Goal: Information Seeking & Learning: Learn about a topic

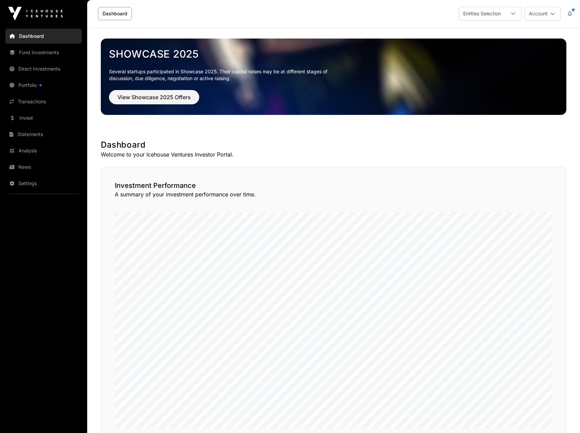
click at [36, 86] on link "Portfolio" at bounding box center [43, 85] width 76 height 15
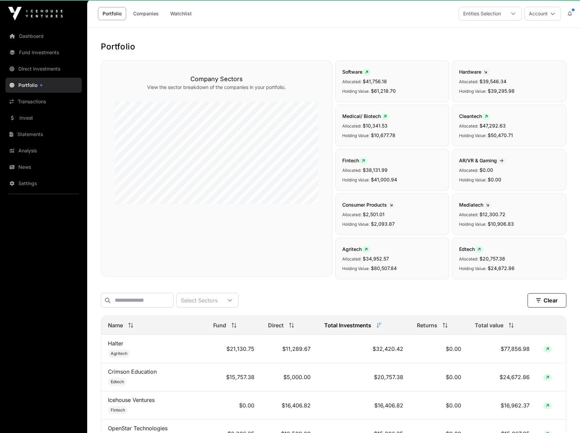
click at [27, 168] on link "News" at bounding box center [43, 166] width 76 height 15
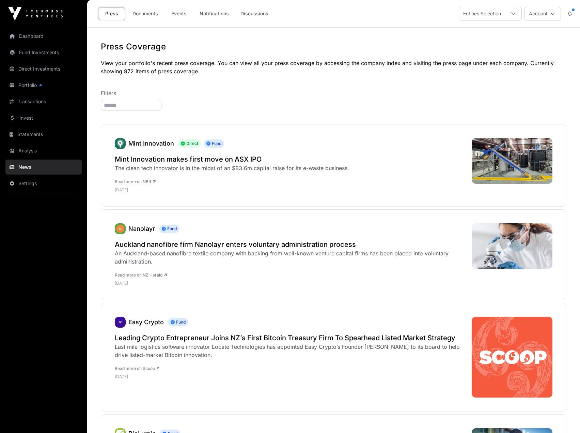
click at [139, 11] on link "Documents" at bounding box center [145, 13] width 34 height 13
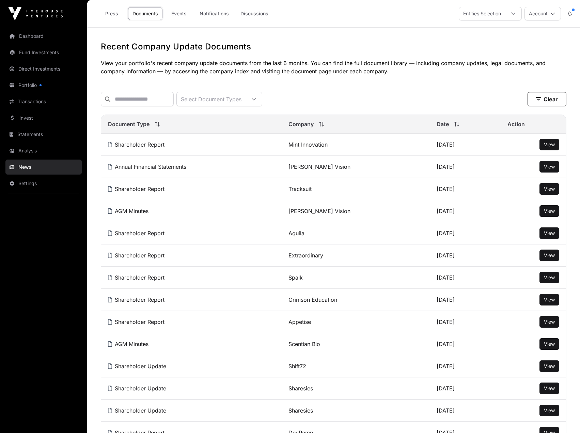
click at [152, 192] on link "Shareholder Report" at bounding box center [136, 188] width 57 height 7
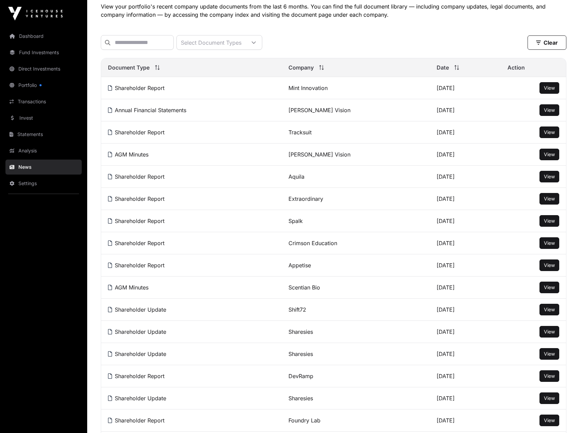
scroll to position [68, 0]
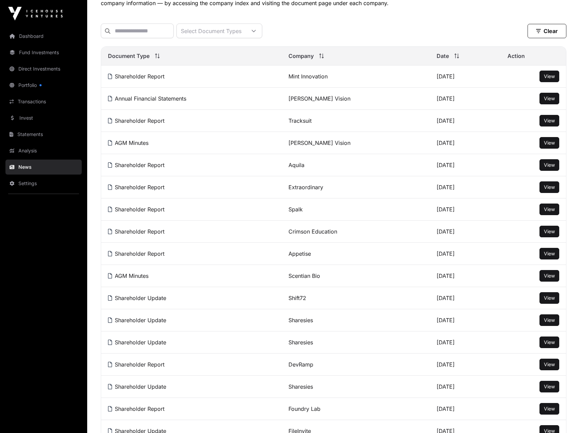
click at [142, 146] on link "AGM Minutes" at bounding box center [128, 142] width 41 height 7
click at [142, 168] on link "Shareholder Report" at bounding box center [136, 164] width 57 height 7
click at [296, 213] on link "Spalk" at bounding box center [296, 209] width 14 height 7
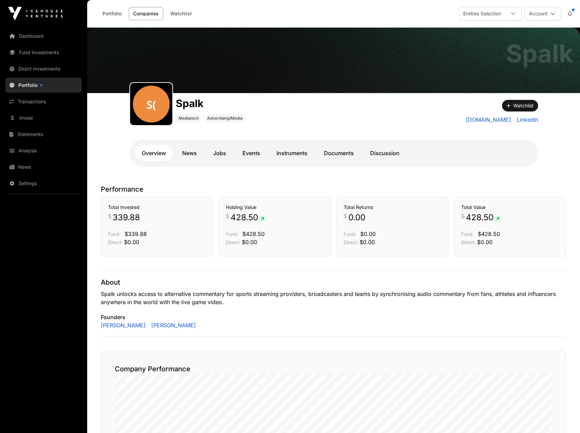
click at [196, 153] on link "News" at bounding box center [189, 153] width 28 height 16
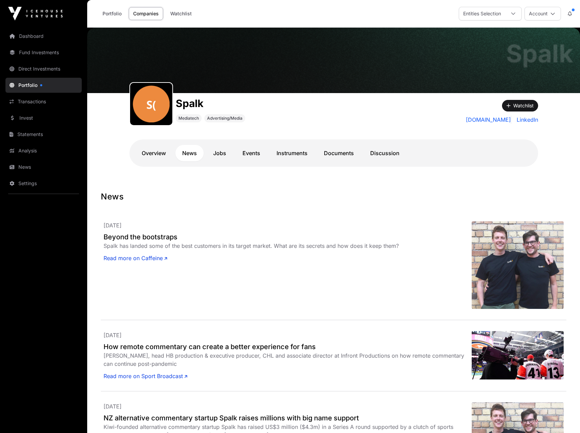
click at [342, 152] on link "Documents" at bounding box center [339, 153] width 44 height 16
click at [335, 151] on link "Documents" at bounding box center [339, 153] width 44 height 16
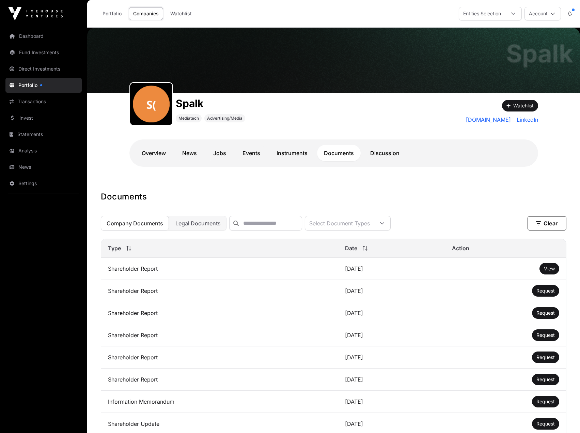
click at [544, 271] on span "View" at bounding box center [549, 268] width 11 height 6
